Goal: Contribute content: Contribute content

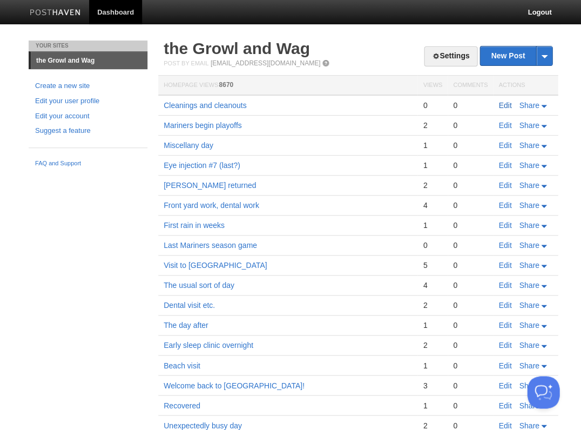
click at [503, 103] on link "Edit" at bounding box center [504, 105] width 13 height 9
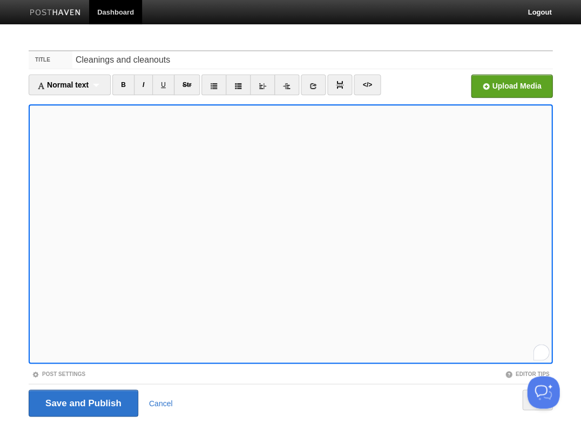
scroll to position [26, 0]
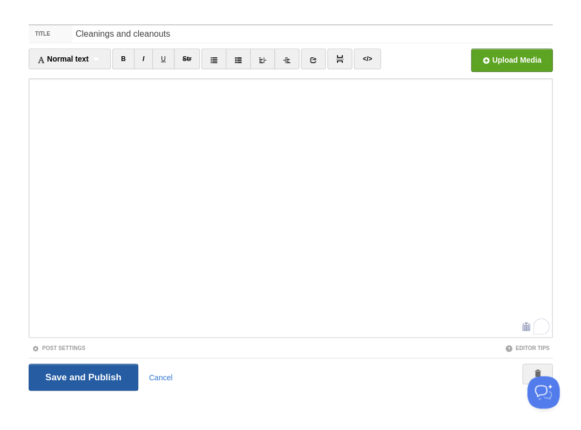
click at [82, 376] on input "Save and Publish" at bounding box center [84, 376] width 110 height 27
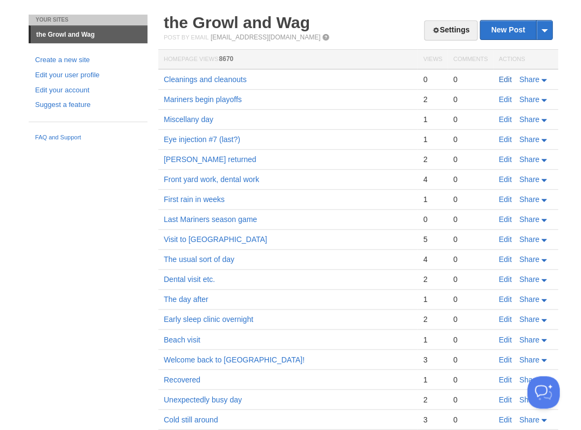
click at [500, 78] on link "Edit" at bounding box center [504, 79] width 13 height 9
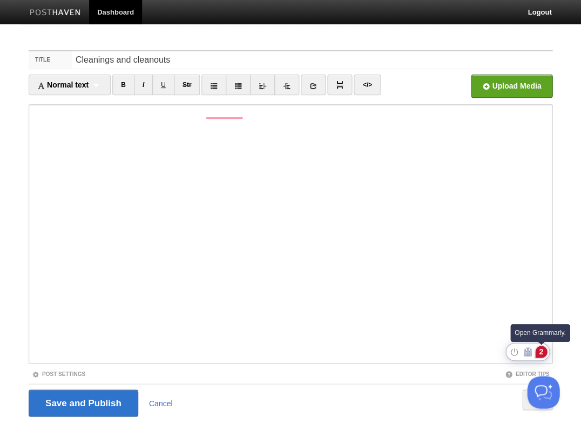
click at [543, 350] on div "2" at bounding box center [541, 351] width 12 height 12
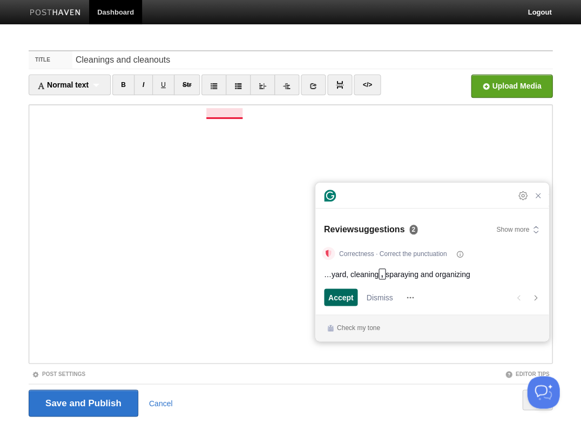
click at [339, 298] on span "Accept" at bounding box center [340, 297] width 25 height 11
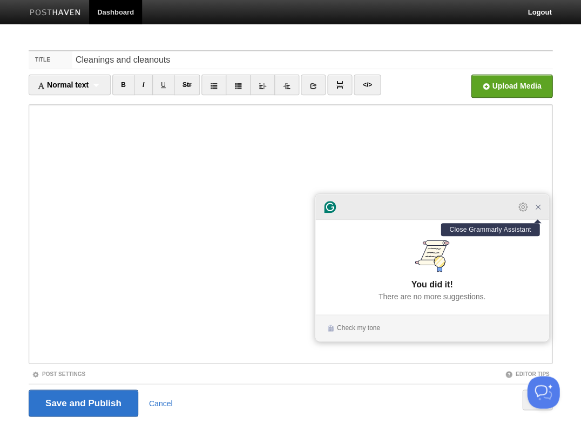
click at [538, 211] on icon "Close Grammarly Assistant" at bounding box center [537, 206] width 9 height 9
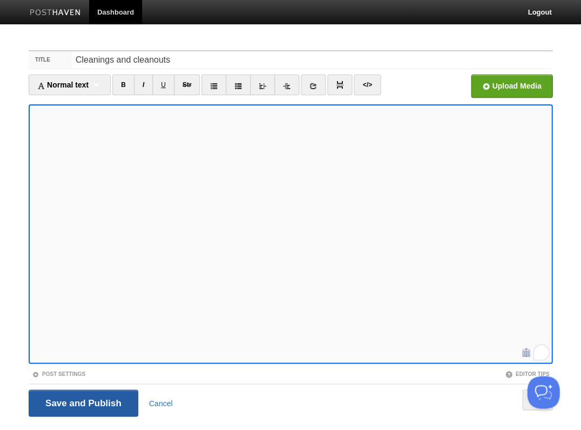
click at [82, 402] on input "Save and Publish" at bounding box center [84, 402] width 110 height 27
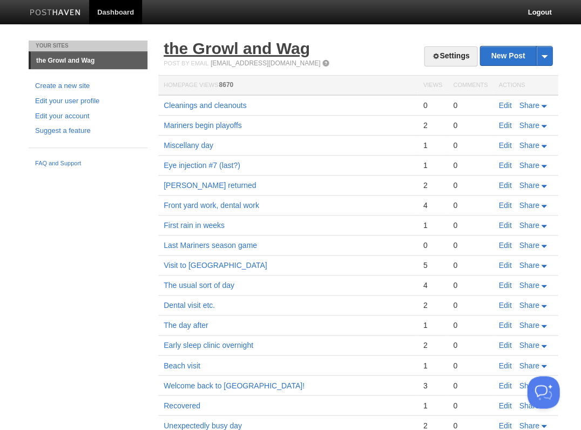
click at [241, 50] on link "the Growl and Wag" at bounding box center [237, 48] width 146 height 18
